Goal: Task Accomplishment & Management: Use online tool/utility

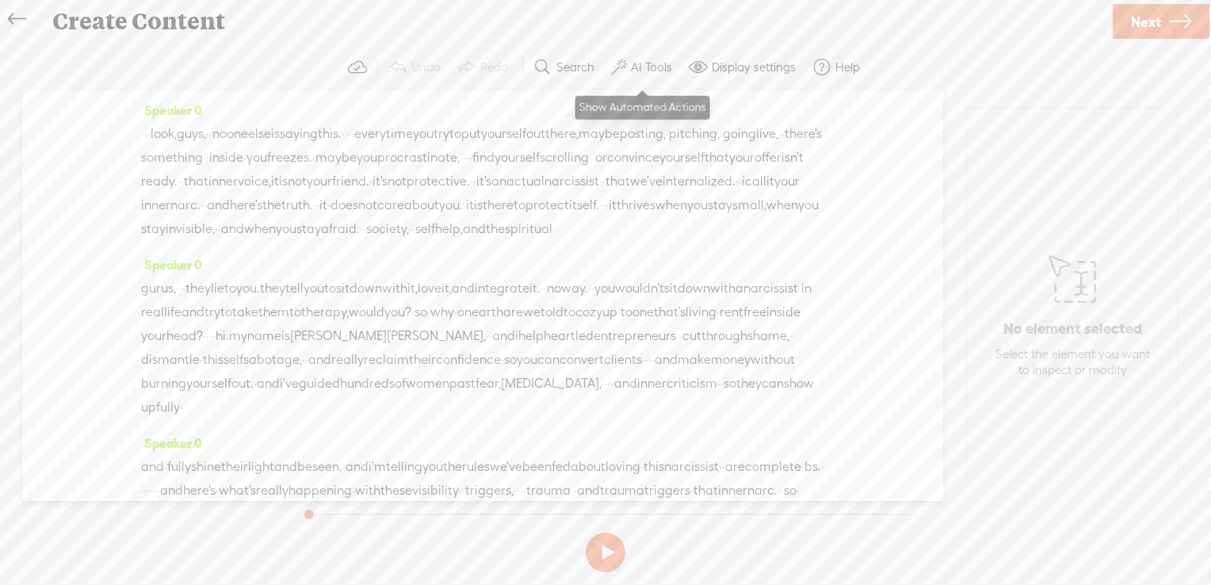
click at [640, 61] on label "AI Tools" at bounding box center [651, 67] width 41 height 16
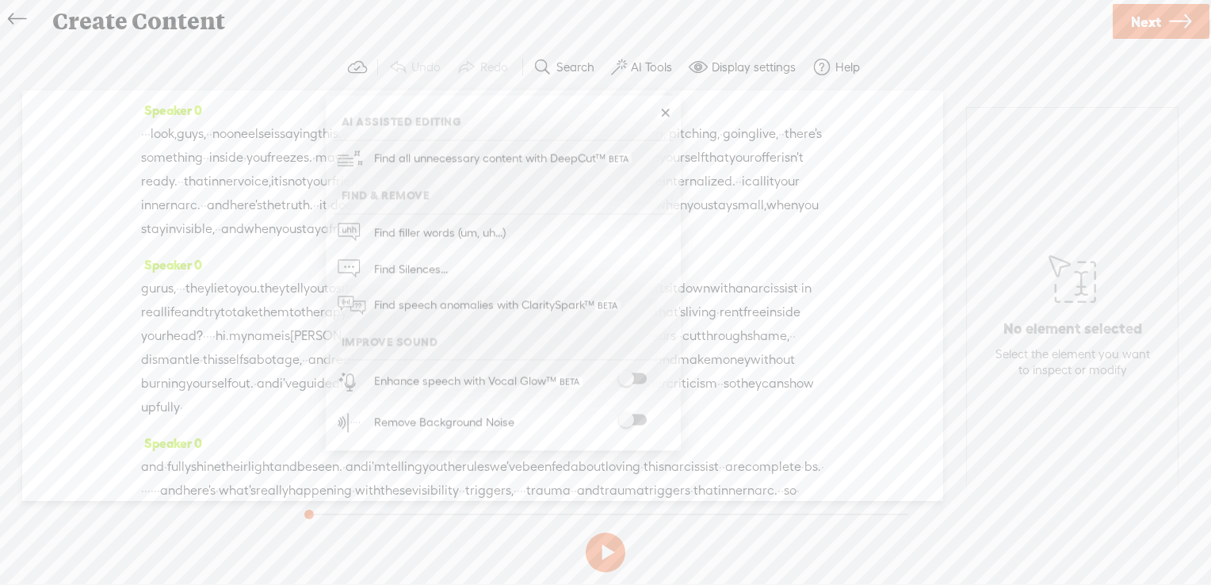
click at [642, 376] on span at bounding box center [632, 378] width 29 height 11
click at [637, 417] on span at bounding box center [632, 419] width 29 height 11
click at [1136, 23] on span "Next" at bounding box center [1146, 22] width 30 height 40
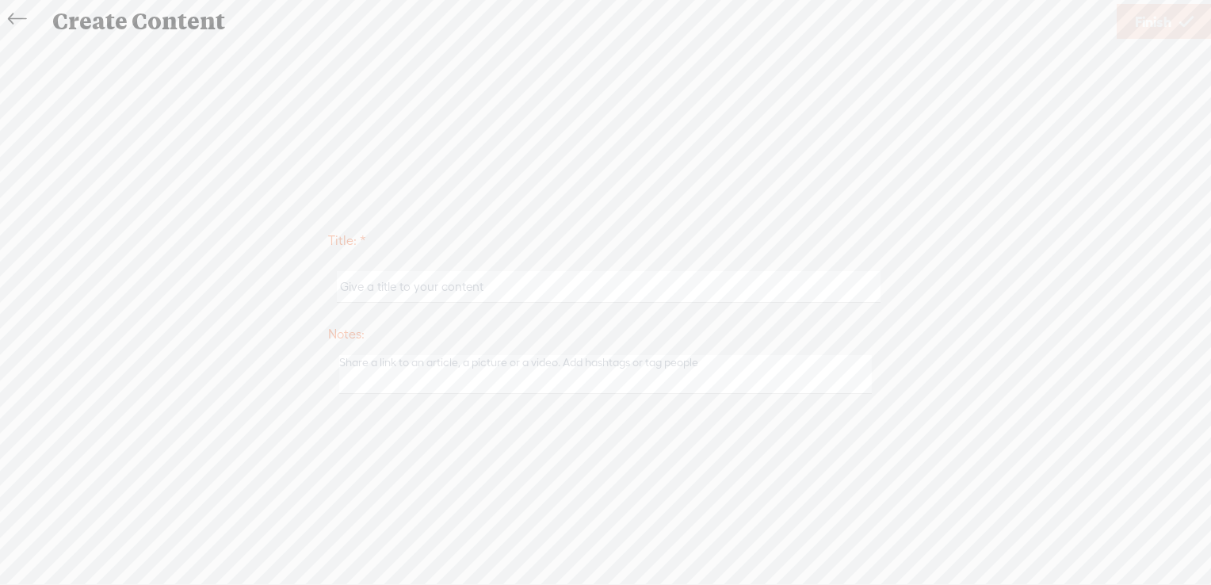
click at [516, 280] on input "text" at bounding box center [608, 286] width 543 height 31
paste input "Visibility Is a Trauma Trigger: Why Your Inner Narc Keeps You From Converting C…"
type input "Visibility Is a Trauma Trigger: Why Your Inner Narc Keeps You From Converting C…"
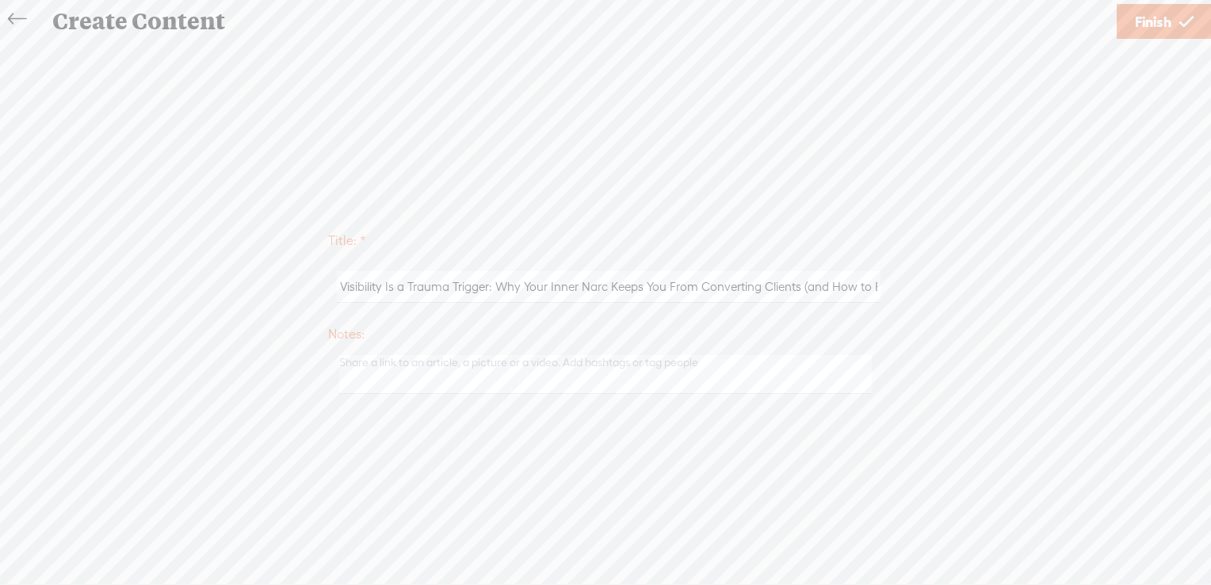
click at [1165, 13] on span "Finish" at bounding box center [1152, 22] width 36 height 40
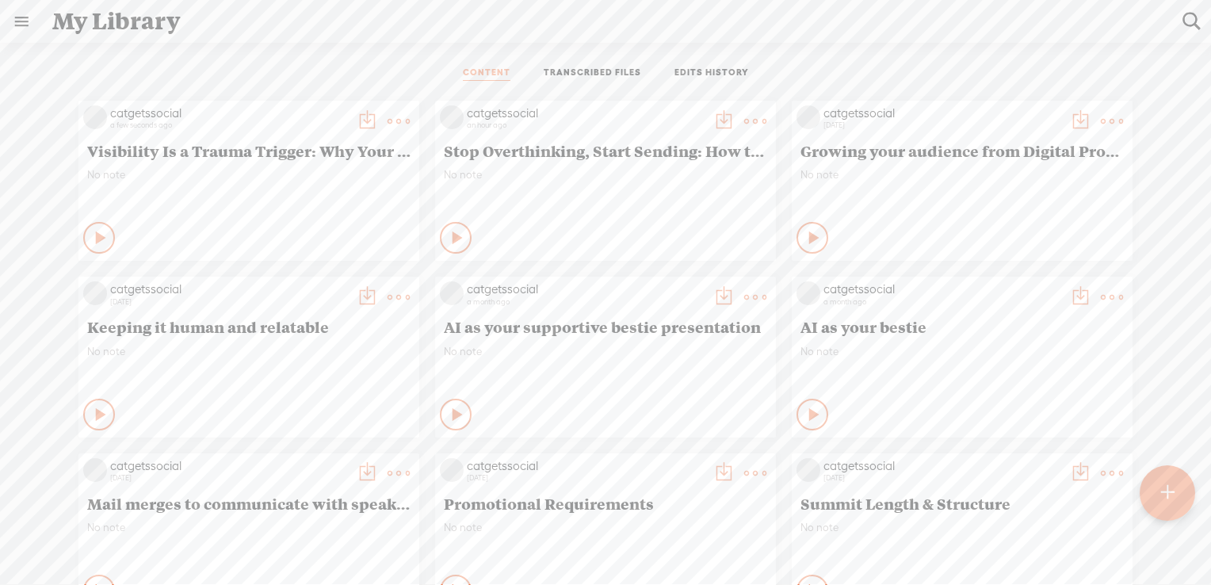
click at [1164, 490] on t at bounding box center [1167, 492] width 13 height 35
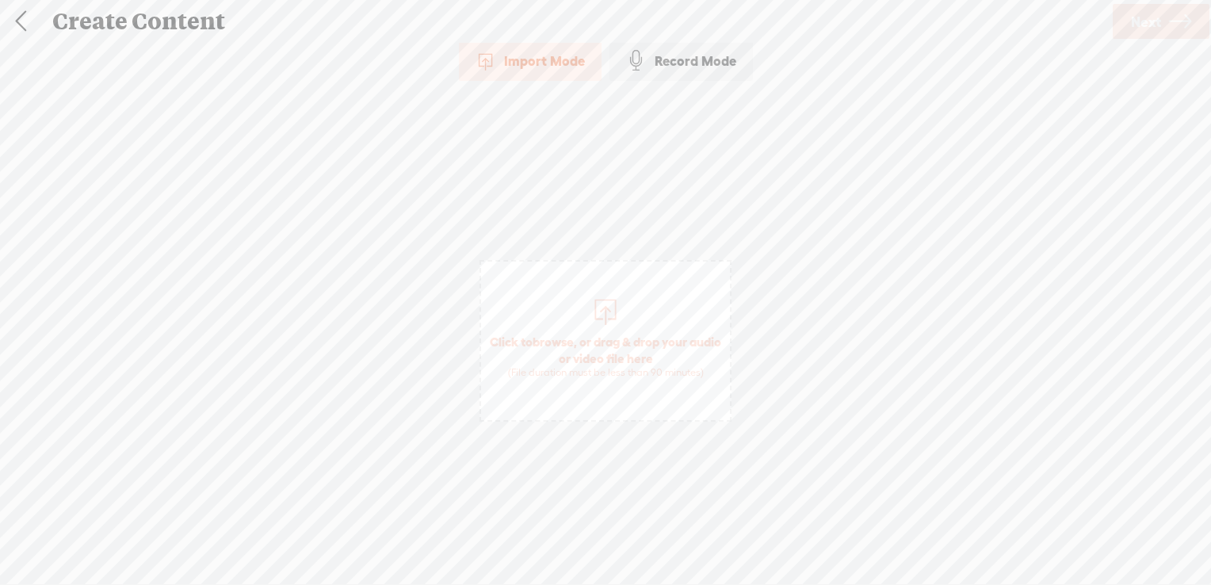
click at [566, 338] on span "browse" at bounding box center [552, 341] width 41 height 14
click at [1131, 24] on span "Next" at bounding box center [1146, 22] width 30 height 40
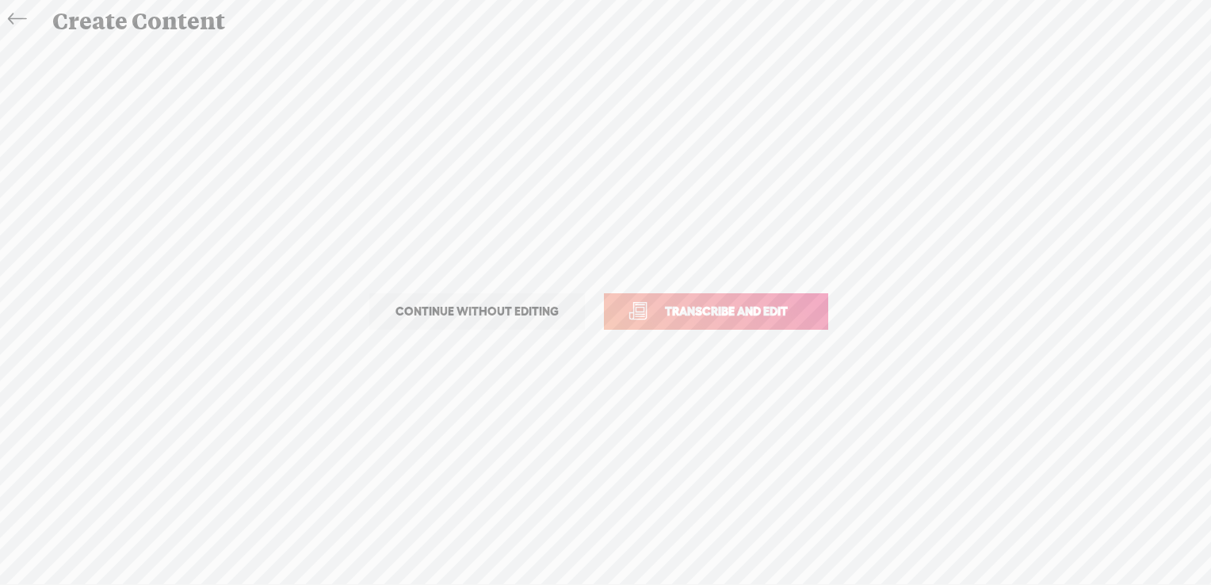
click at [711, 315] on span "Transcribe and edit" at bounding box center [726, 311] width 156 height 18
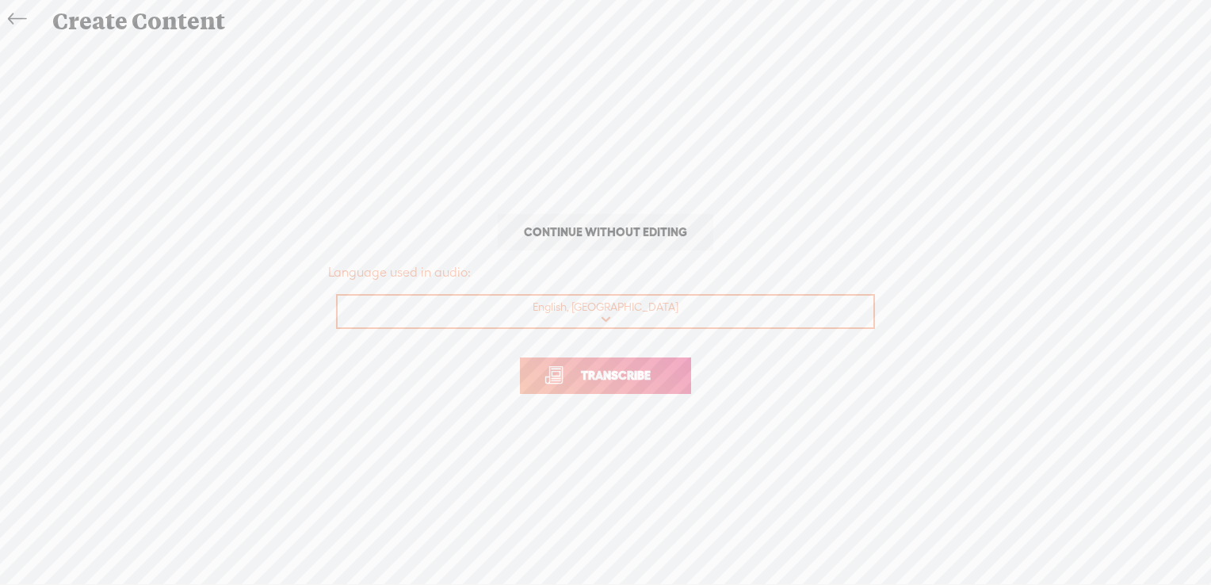
click at [589, 373] on span "Transcribe" at bounding box center [615, 375] width 103 height 18
